Goal: Information Seeking & Learning: Learn about a topic

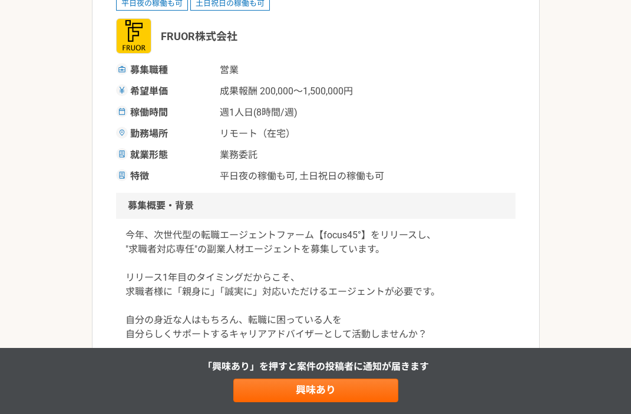
scroll to position [166, 0]
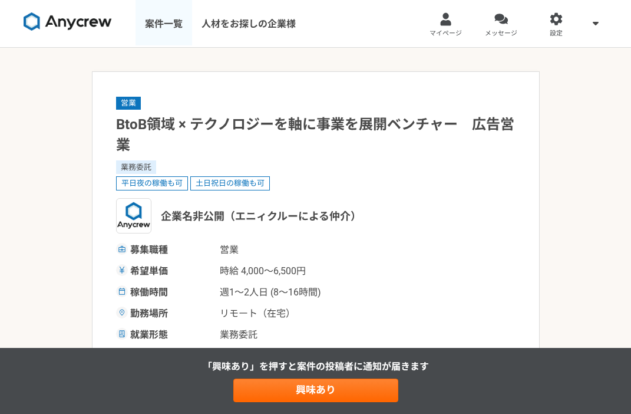
click at [156, 18] on link "案件一覧" at bounding box center [163, 23] width 57 height 47
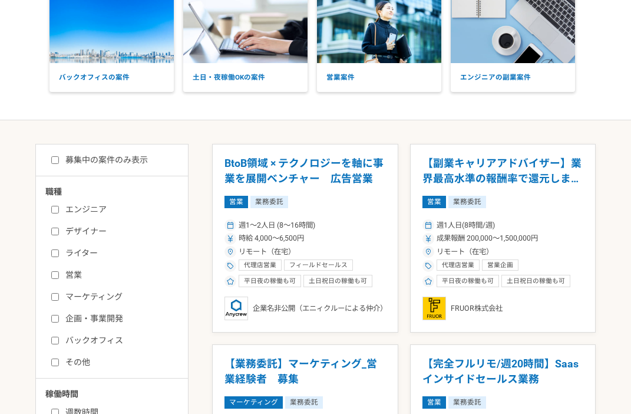
scroll to position [85, 0]
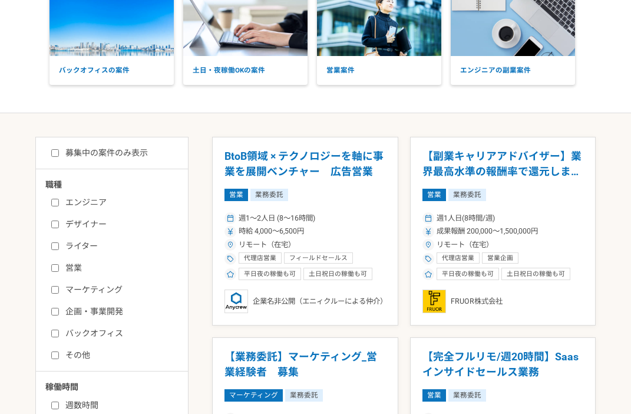
click at [61, 287] on label "マーケティング" at bounding box center [118, 289] width 135 height 12
click at [59, 287] on input "マーケティング" at bounding box center [55, 290] width 8 height 8
checkbox input "true"
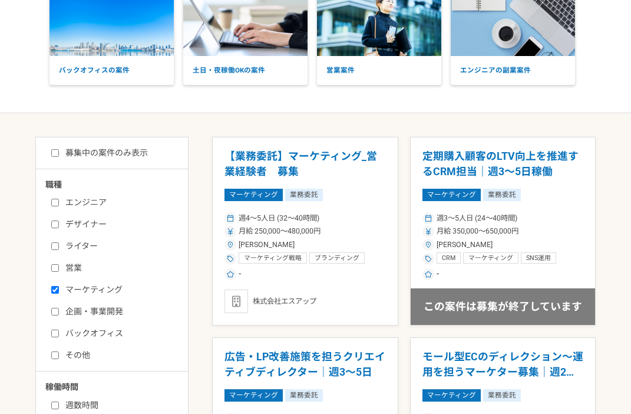
click at [57, 311] on input "企画・事業開発" at bounding box center [55, 312] width 8 height 8
checkbox input "true"
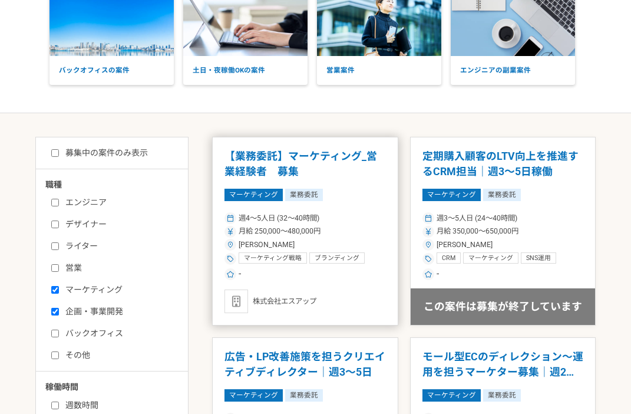
click at [353, 219] on div "週4〜5人日 (32〜40時間)" at bounding box center [304, 218] width 161 height 11
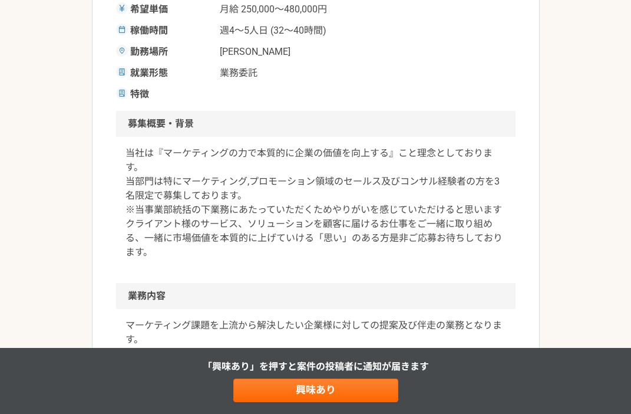
scroll to position [245, 0]
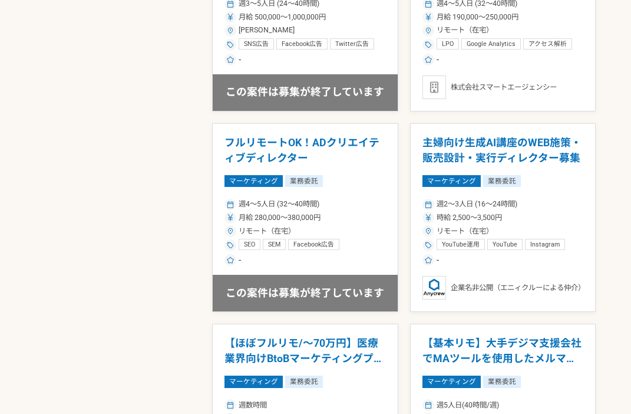
scroll to position [900, 0]
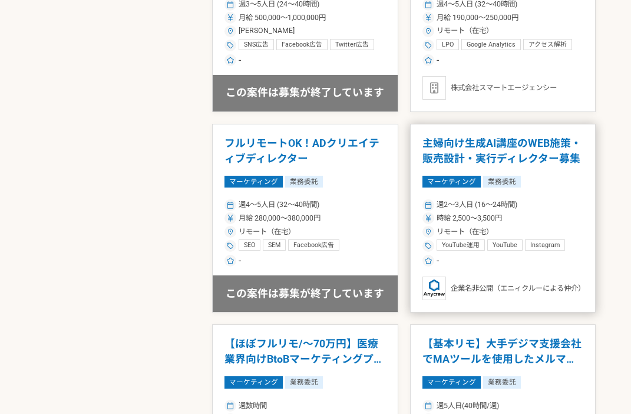
click at [541, 210] on div "週2〜3人日 (16〜24時間)" at bounding box center [502, 204] width 161 height 11
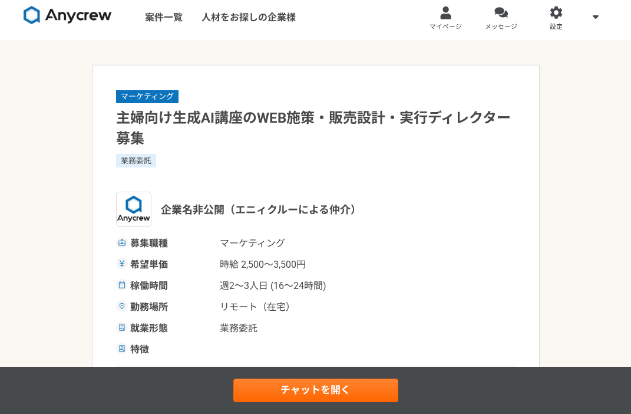
scroll to position [11, 0]
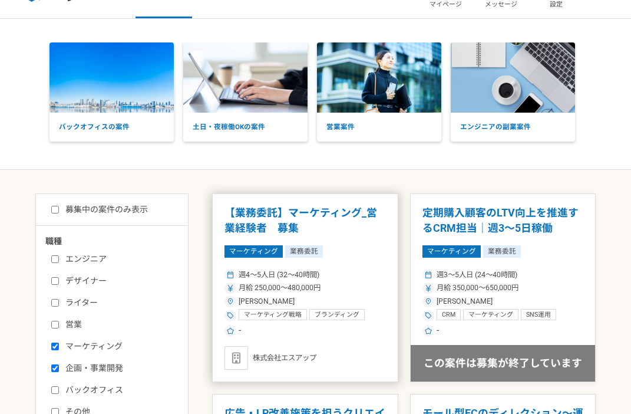
scroll to position [39, 0]
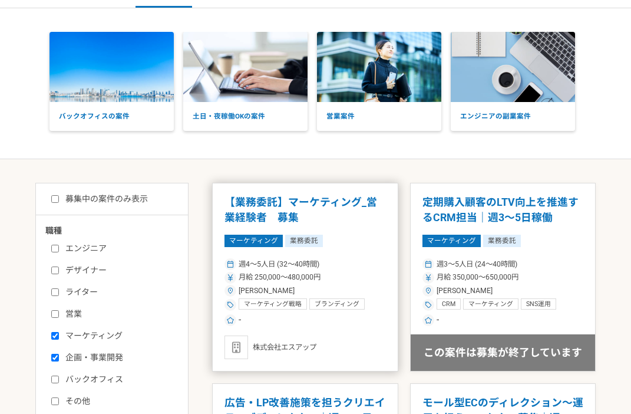
click at [329, 276] on div "月給 250,000〜480,000円" at bounding box center [304, 277] width 161 height 11
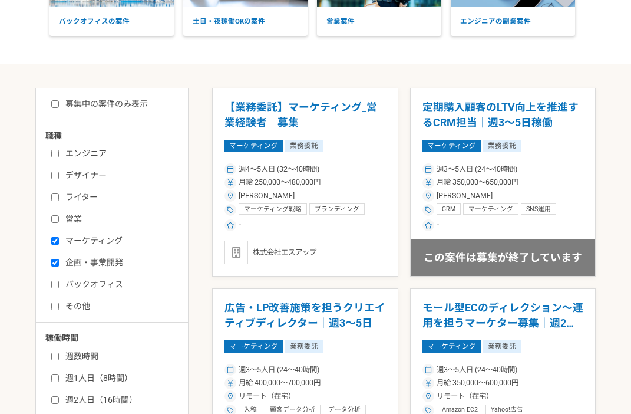
scroll to position [135, 0]
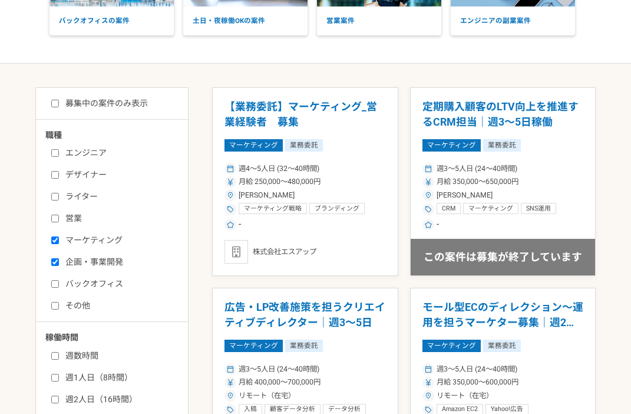
click at [53, 217] on input "営業" at bounding box center [55, 218] width 8 height 8
checkbox input "true"
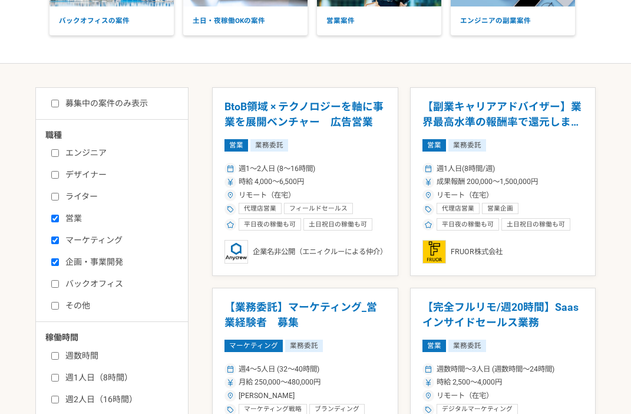
click at [53, 241] on input "マーケティング" at bounding box center [55, 240] width 8 height 8
checkbox input "false"
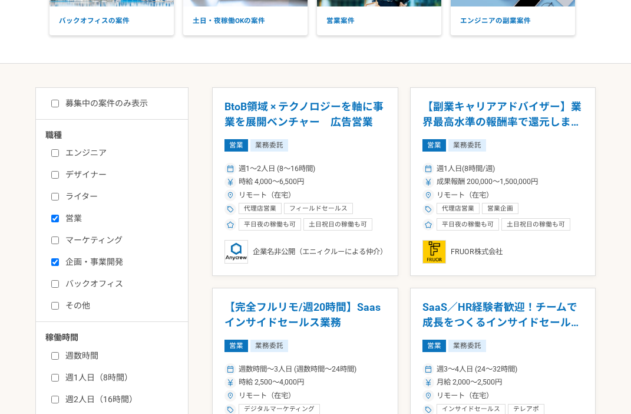
click at [55, 259] on input "企画・事業開発" at bounding box center [55, 262] width 8 height 8
checkbox input "false"
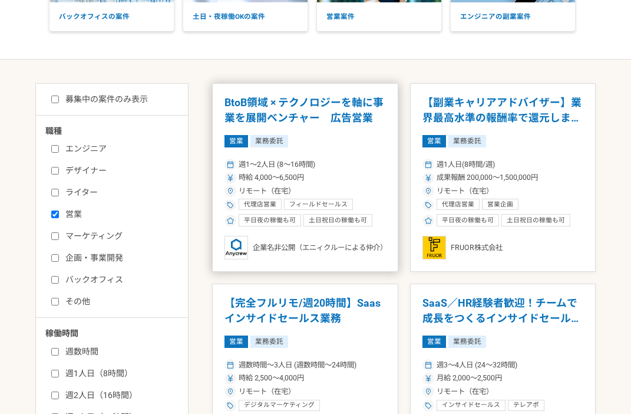
scroll to position [145, 0]
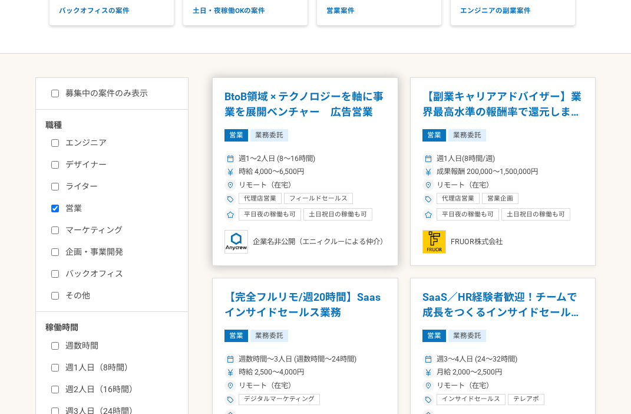
click at [325, 150] on article "BtoB領域 × テクノロジーを軸に事業を展開ベンチャー　広告営業 営業 業務委託 週1〜2人日 (8〜16時間) 時給 4,000〜6,500円 リモート（…" at bounding box center [305, 171] width 186 height 189
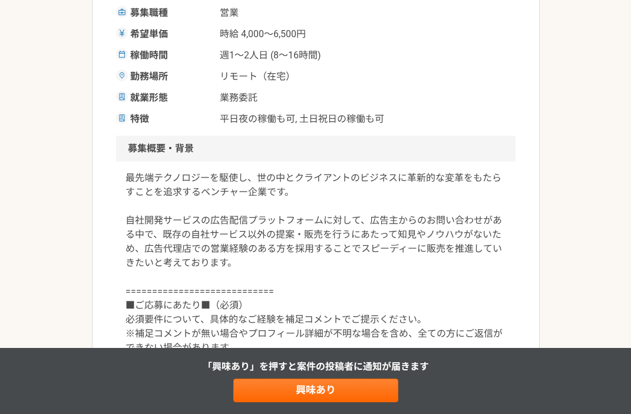
scroll to position [292, 0]
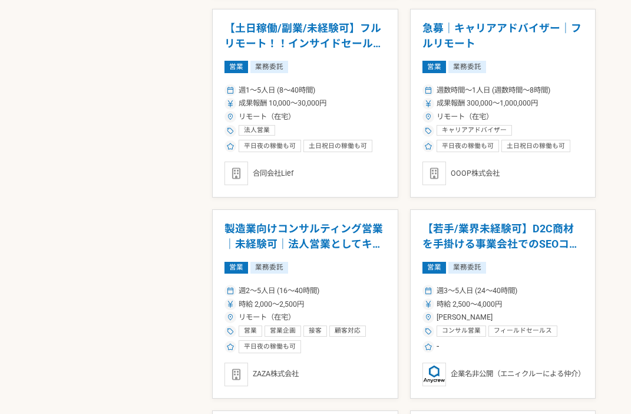
scroll to position [1215, 0]
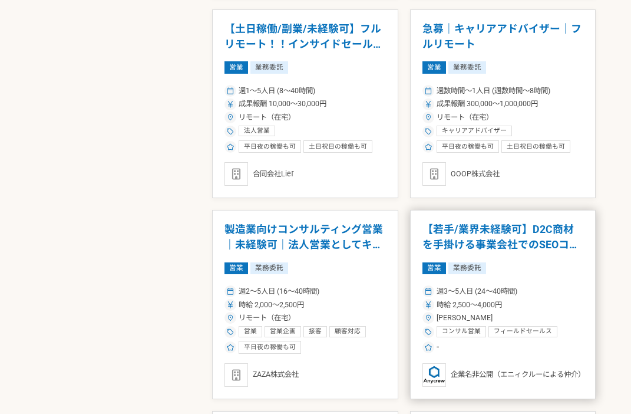
click at [455, 310] on span "時給 2,500〜4,000円" at bounding box center [469, 304] width 65 height 11
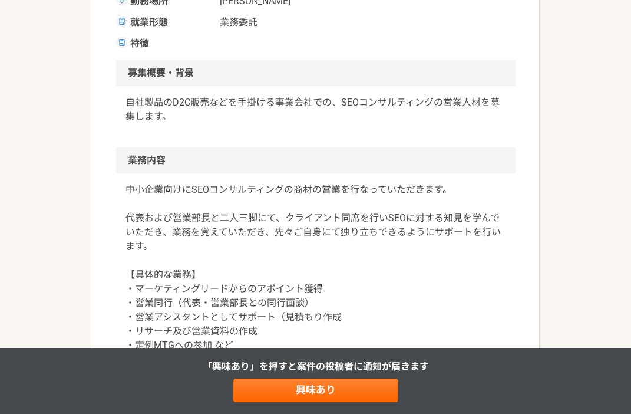
scroll to position [315, 0]
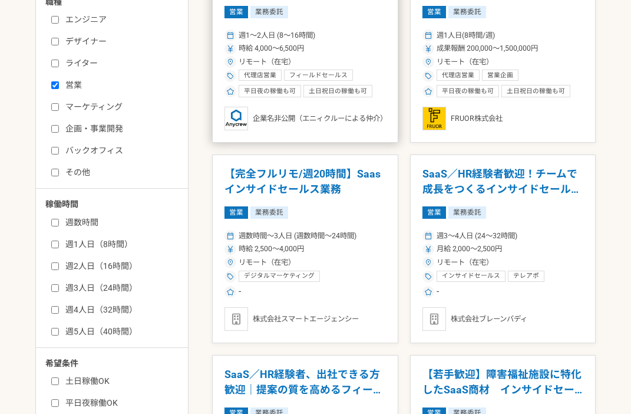
scroll to position [266, 0]
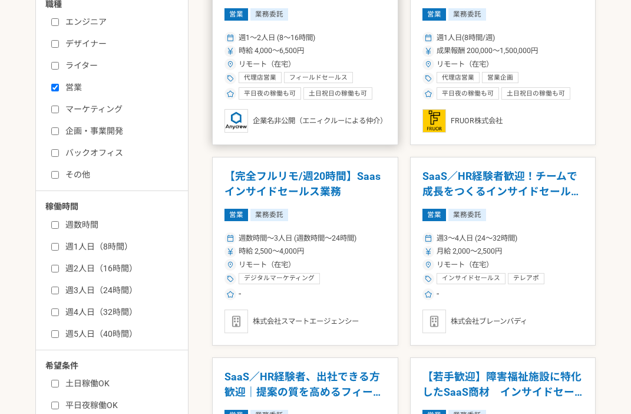
click at [346, 255] on div "時給 2,500〜4,000円" at bounding box center [304, 251] width 161 height 11
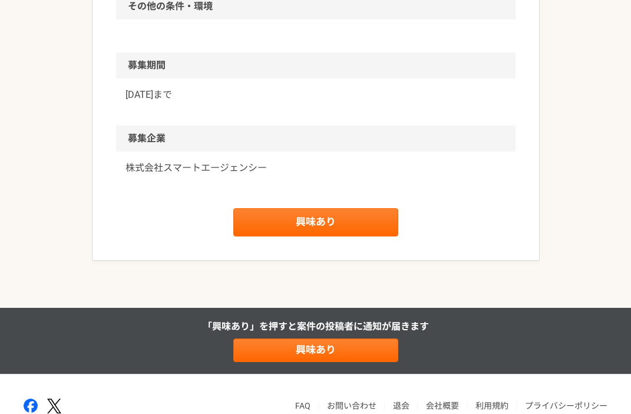
scroll to position [766, 0]
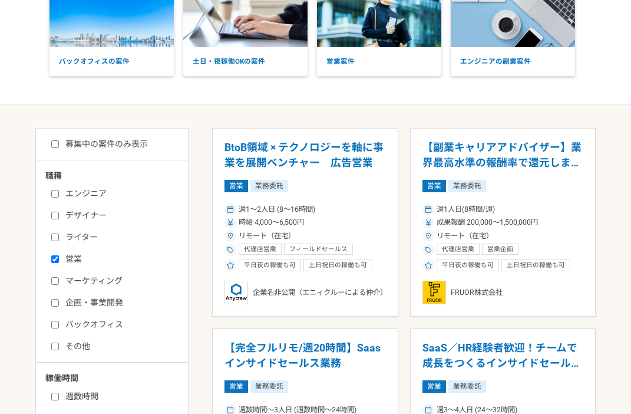
scroll to position [111, 0]
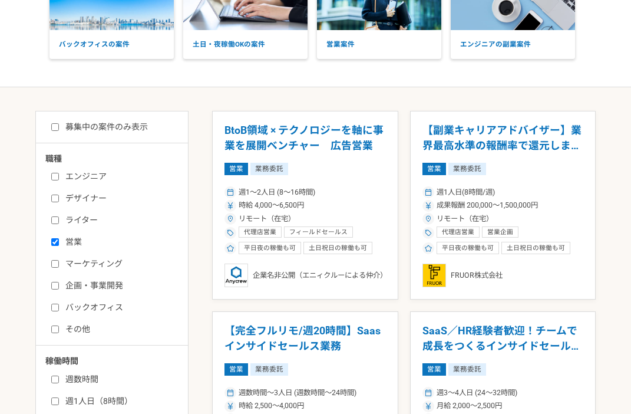
click at [56, 239] on input "営業" at bounding box center [55, 242] width 8 height 8
checkbox input "false"
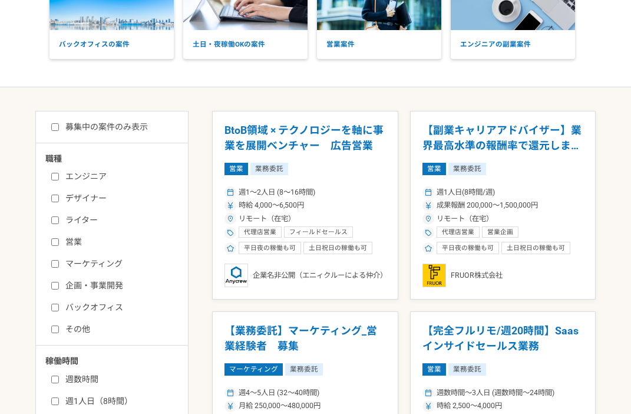
click at [74, 329] on label "その他" at bounding box center [118, 329] width 135 height 12
click at [59, 329] on input "その他" at bounding box center [55, 329] width 8 height 8
checkbox input "true"
